Goal: Transaction & Acquisition: Purchase product/service

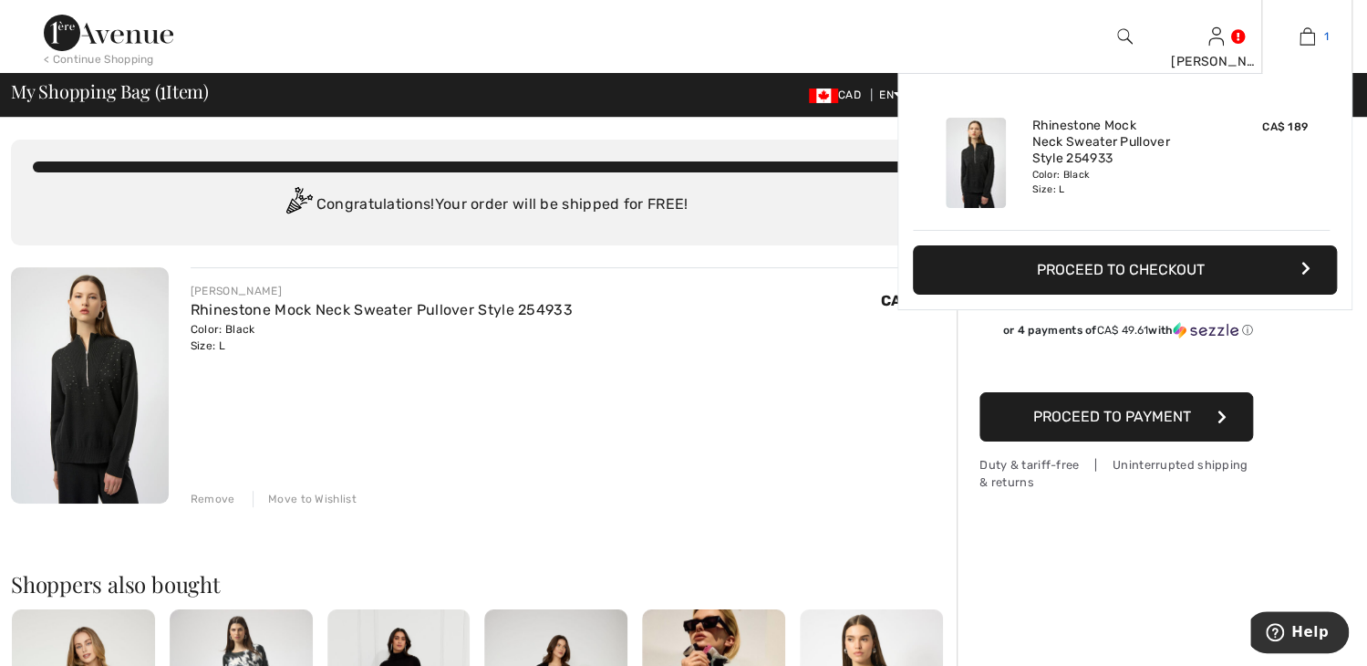
click at [1307, 35] on img at bounding box center [1308, 37] width 16 height 22
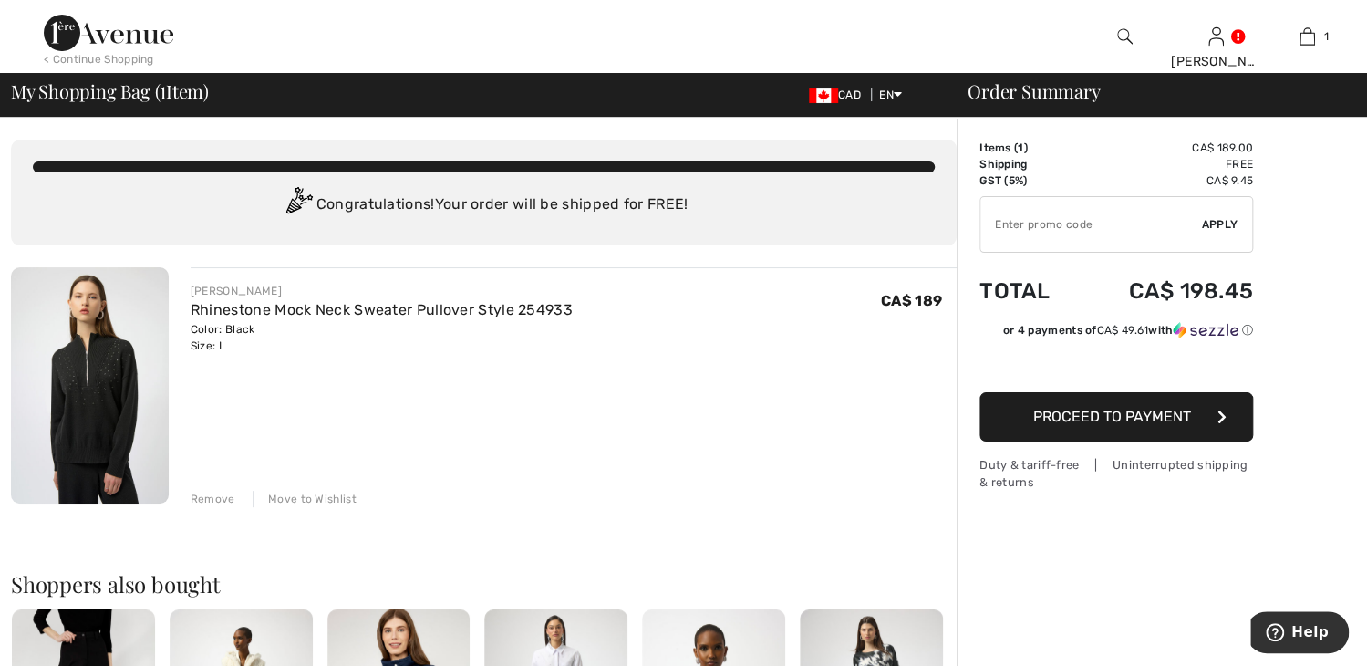
click at [287, 497] on div "Move to Wishlist" at bounding box center [305, 499] width 104 height 16
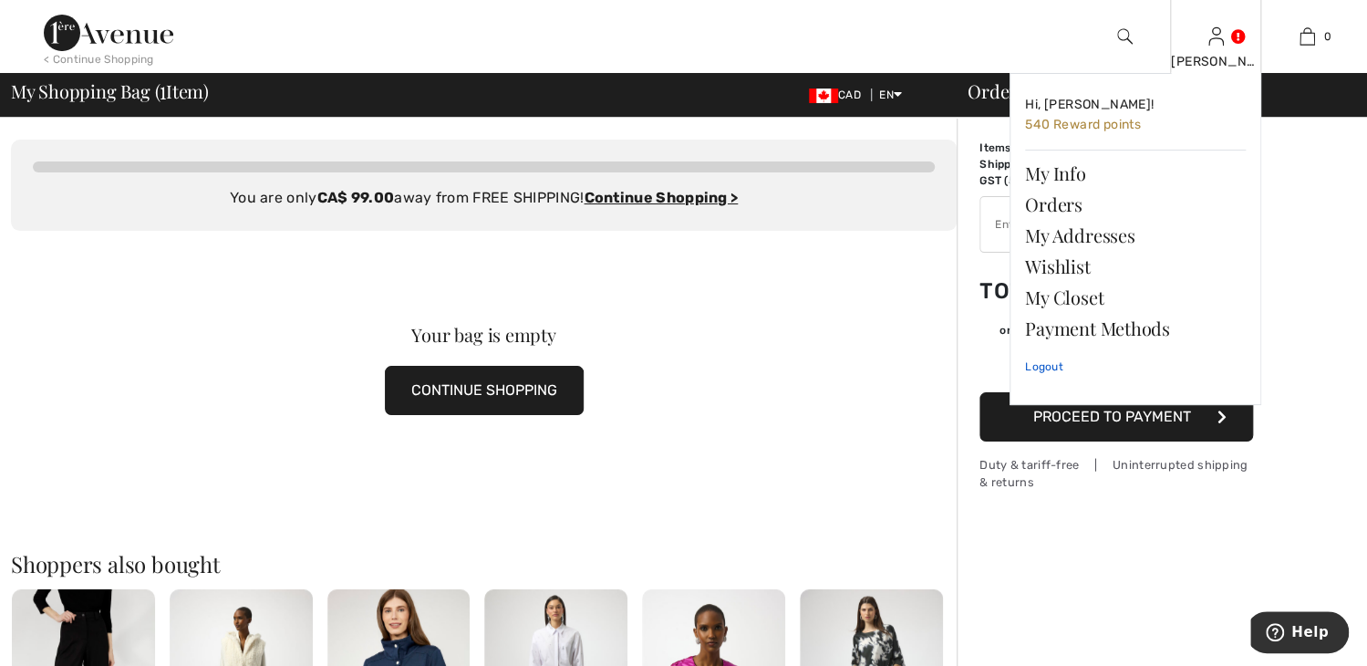
click at [1038, 369] on link "Logout" at bounding box center [1135, 367] width 221 height 46
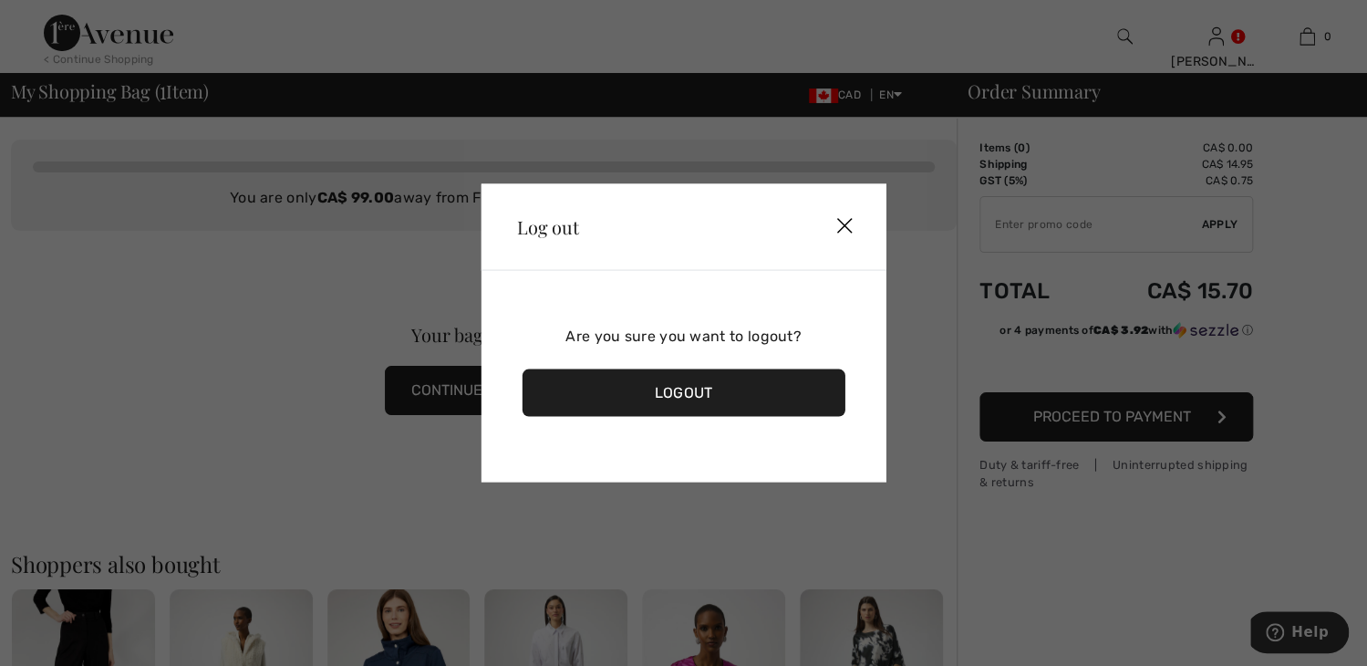
click at [649, 391] on div "Logout" at bounding box center [684, 392] width 324 height 47
